Goal: Task Accomplishment & Management: Manage account settings

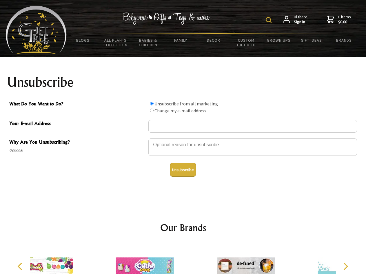
click at [270, 20] on img at bounding box center [269, 20] width 6 height 6
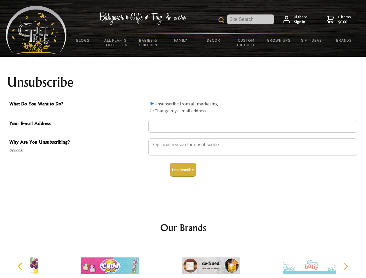
click at [183, 138] on div at bounding box center [252, 148] width 209 height 20
click at [152, 104] on input "What Do You Want to Do?" at bounding box center [152, 104] width 4 height 4
click at [152, 110] on input "What Do You Want to Do?" at bounding box center [152, 111] width 4 height 4
radio input "true"
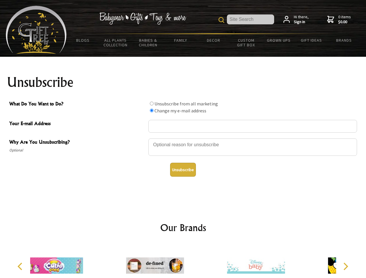
click at [183, 170] on button "Unsubscribe" at bounding box center [183, 170] width 26 height 14
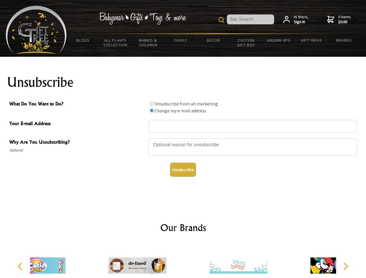
click at [183, 261] on div at bounding box center [137, 266] width 101 height 45
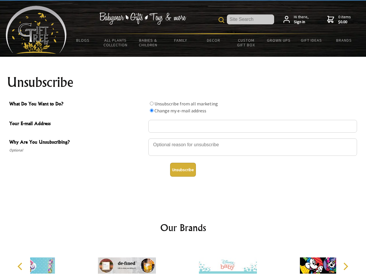
click at [21, 267] on icon "Previous" at bounding box center [21, 267] width 8 height 8
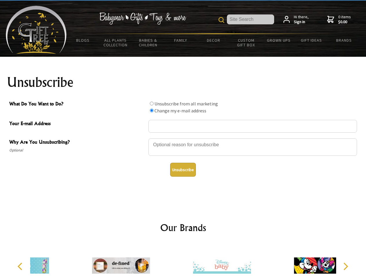
click at [346, 267] on icon "Next" at bounding box center [346, 267] width 8 height 8
